Goal: Information Seeking & Learning: Learn about a topic

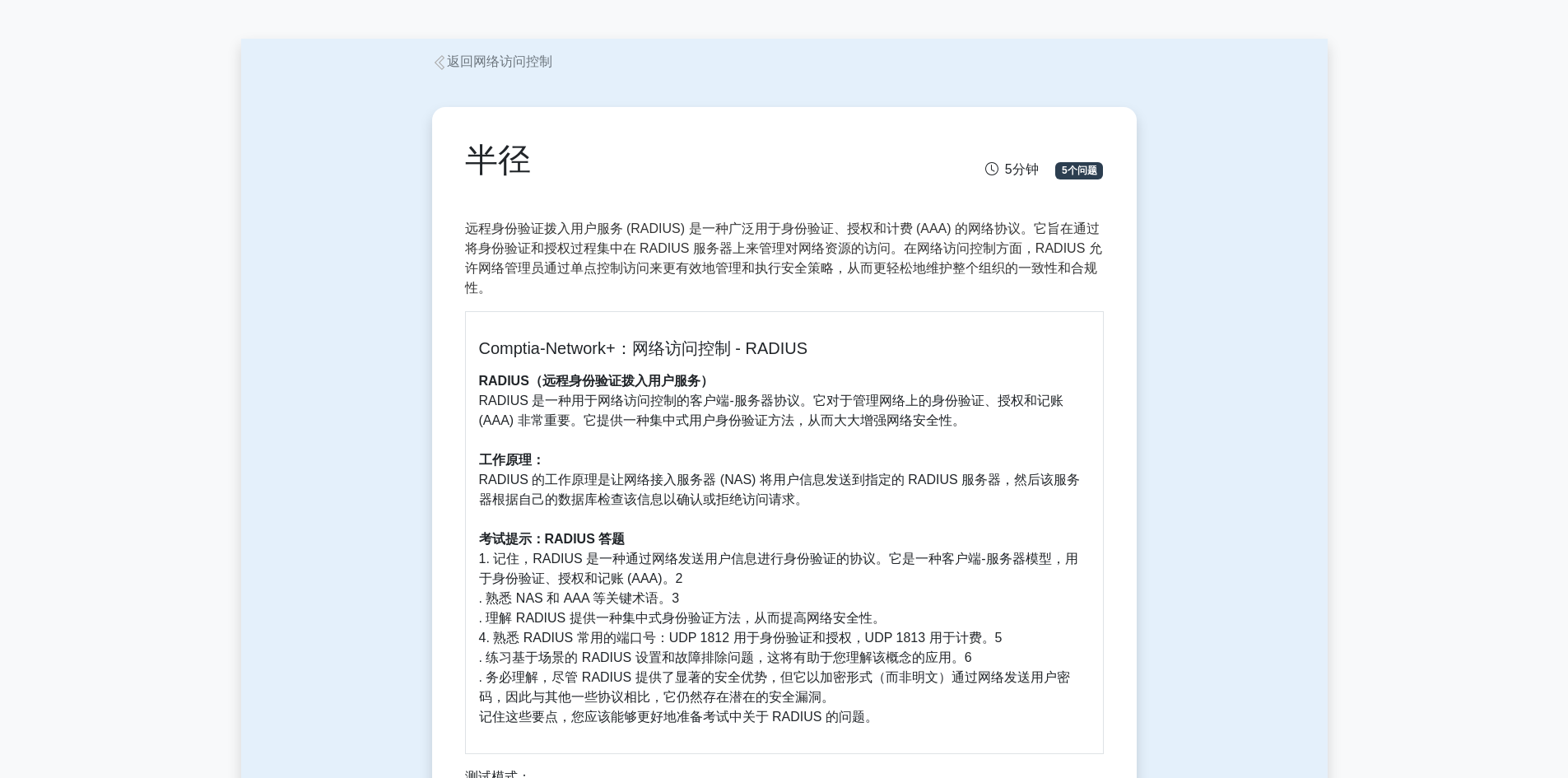
scroll to position [82, 0]
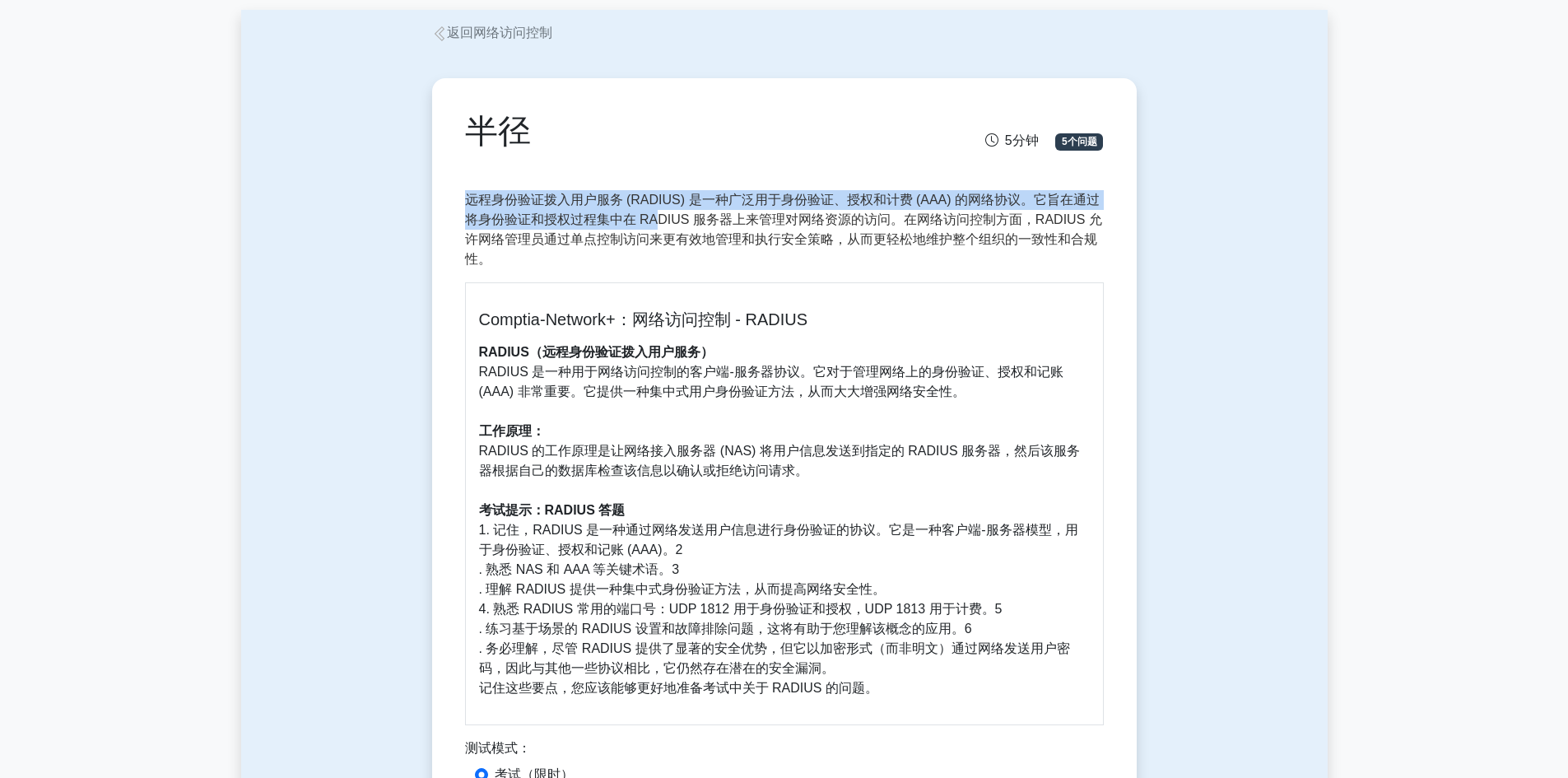
drag, startPoint x: 464, startPoint y: 193, endPoint x: 655, endPoint y: 212, distance: 191.9
click at [655, 212] on font "远程身份验证拨入用户服务 (RADIUS) 是一种广泛用于身份验证、授权和计费 (AAA) 的网络协议。它旨在通过将身份验证和授权过程集中在 RADIUS 服…" at bounding box center [783, 229] width 637 height 73
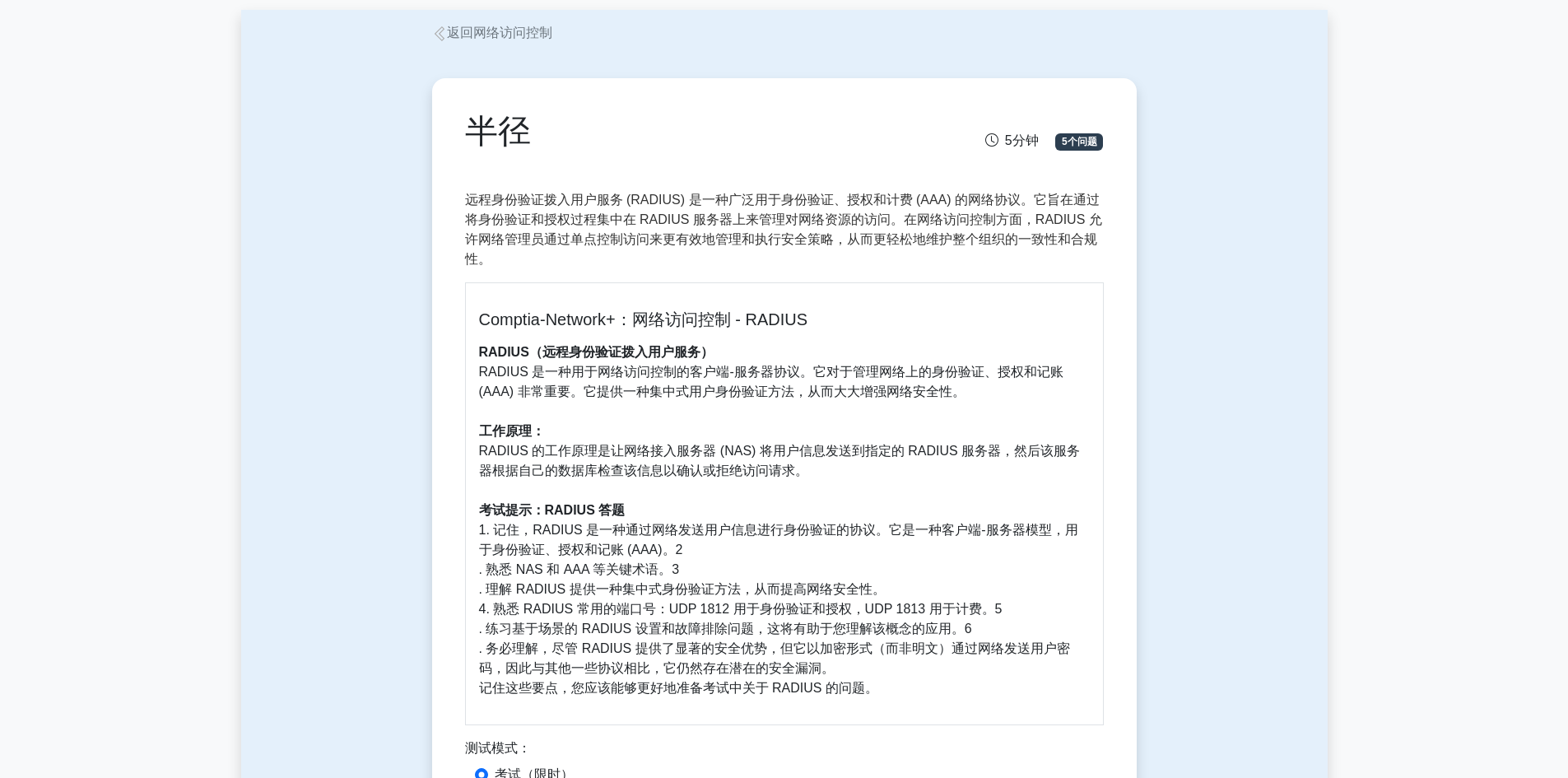
click at [655, 228] on font "远程身份验证拨入用户服务 (RADIUS) 是一种广泛用于身份验证、授权和计费 (AAA) 的网络协议。它旨在通过将身份验证和授权过程集中在 RADIUS 服…" at bounding box center [783, 229] width 637 height 73
click at [688, 334] on div "Comptia-Network+：网络访问控制 - RADIUS RADIUS（远程身份验证拨入用户服务） RADIUS 是一种用于网络访问控制的客户端-服务…" at bounding box center [784, 503] width 639 height 443
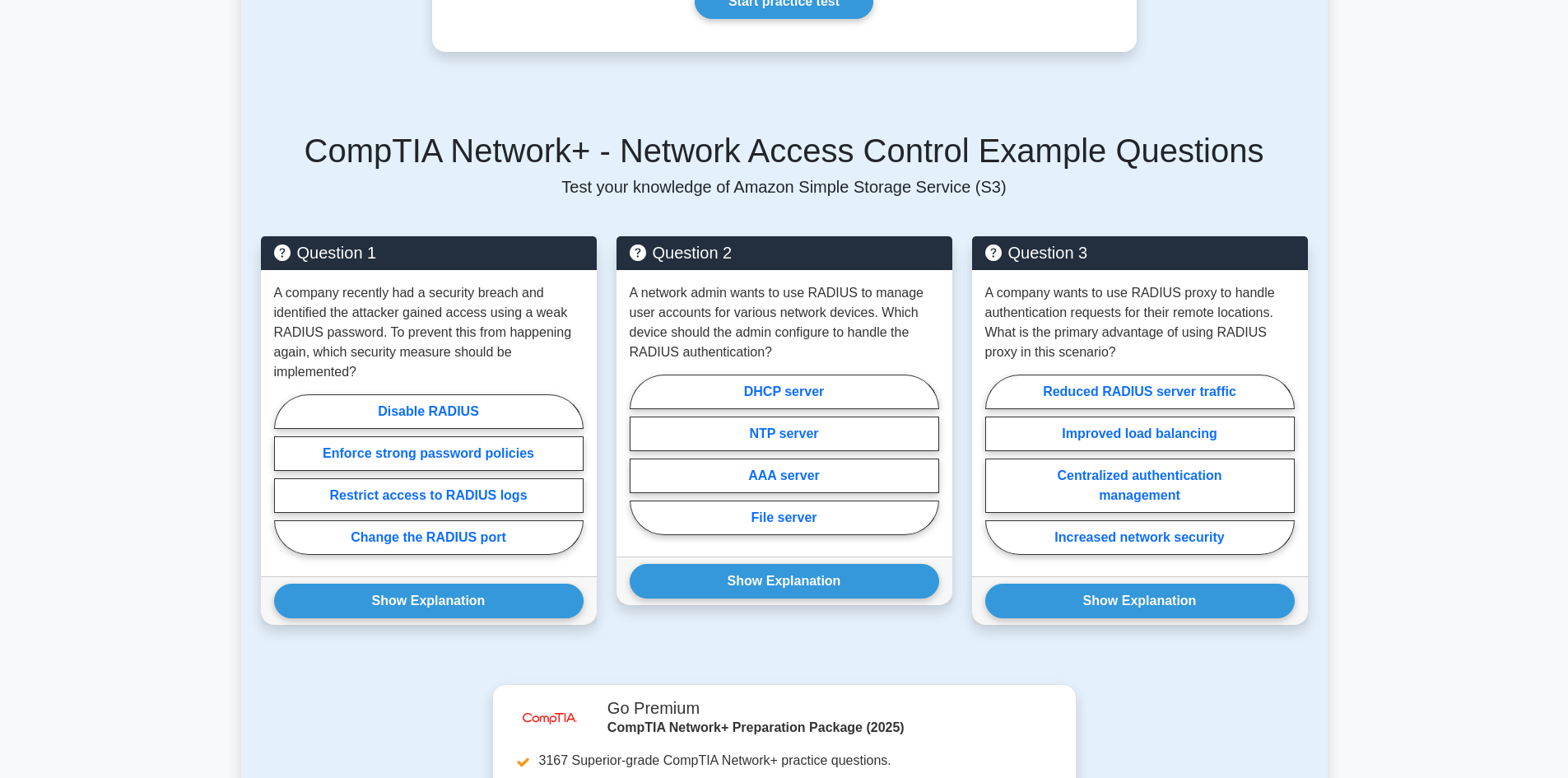
scroll to position [1152, 0]
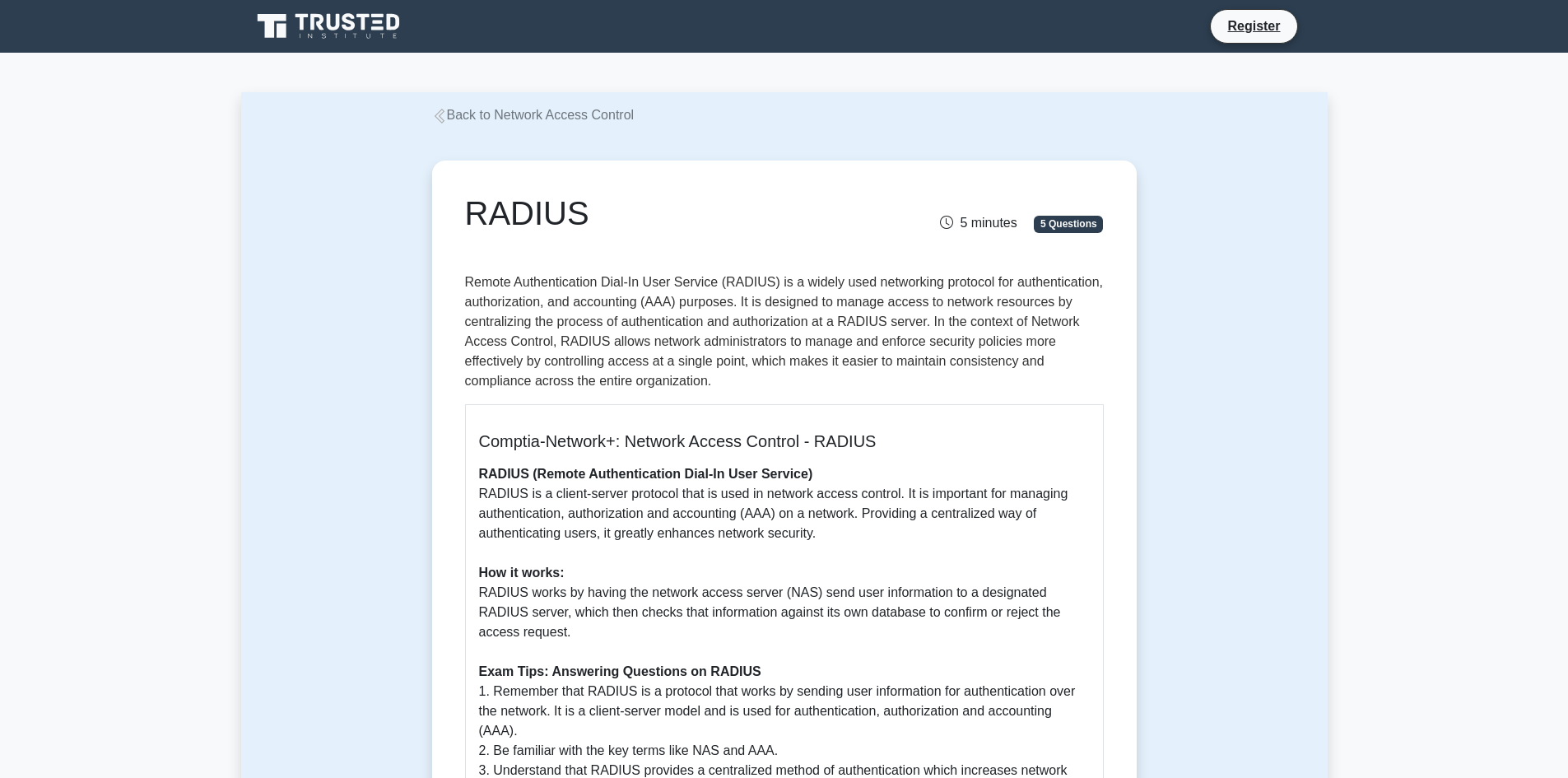
drag, startPoint x: 0, startPoint y: 0, endPoint x: 888, endPoint y: 234, distance: 918.3
drag, startPoint x: 888, startPoint y: 234, endPoint x: 673, endPoint y: 387, distance: 263.9
click at [673, 387] on p "Remote Authentication Dial-In User Service (RADIUS) is a widely used networking…" at bounding box center [784, 331] width 639 height 119
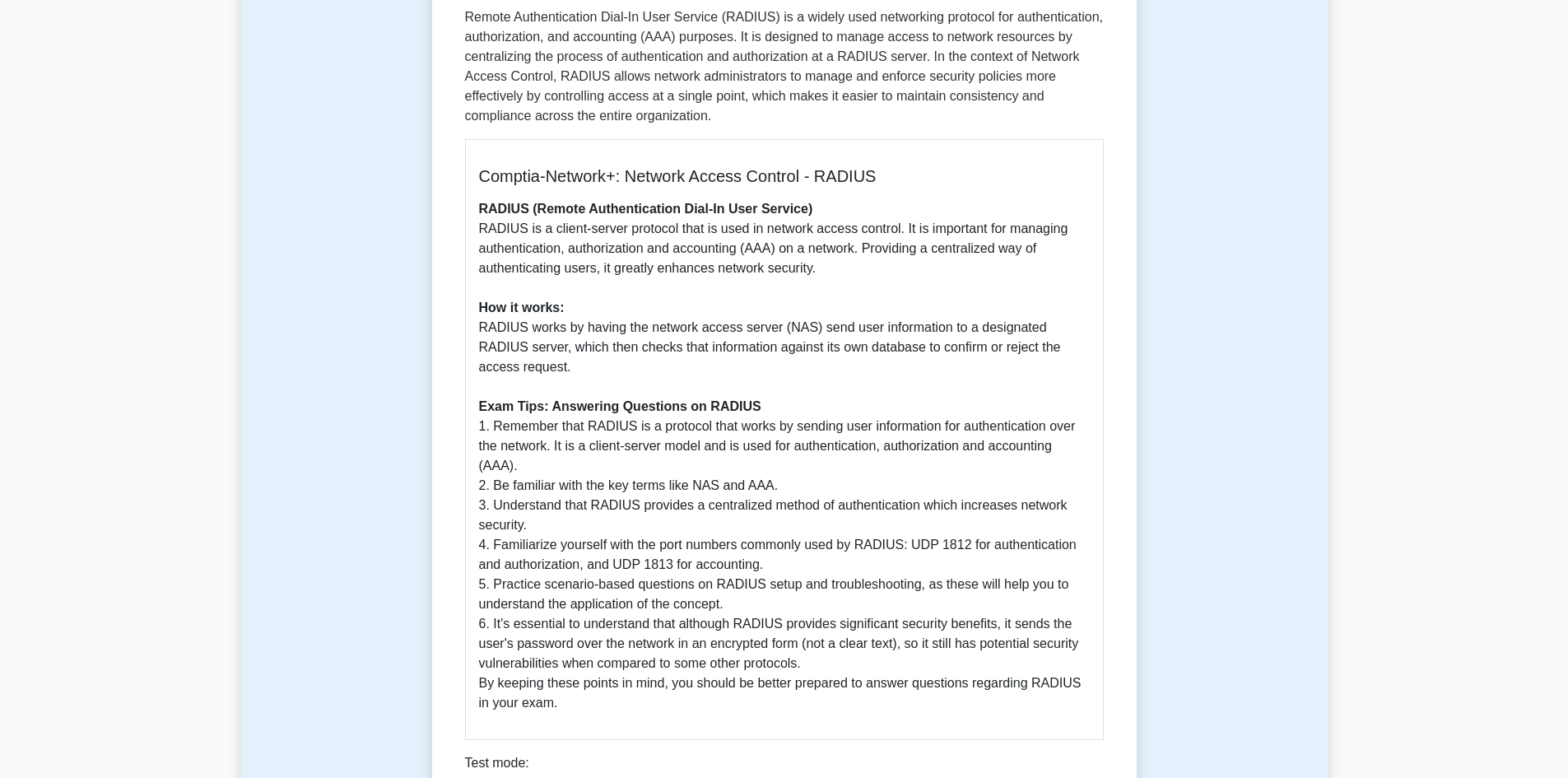
scroll to position [164, 0]
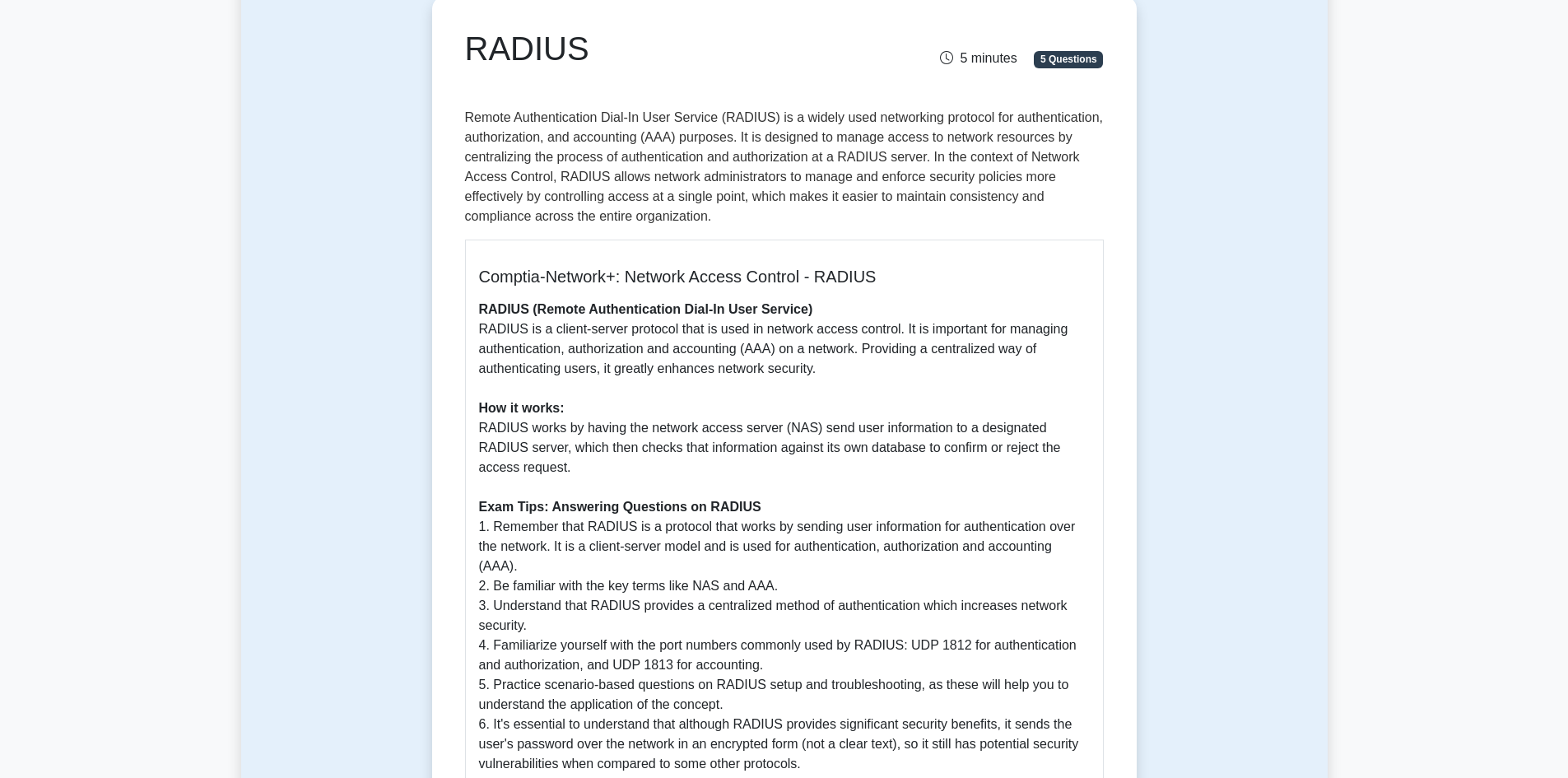
drag, startPoint x: 727, startPoint y: 310, endPoint x: 733, endPoint y: 301, distance: 10.8
